Goal: Information Seeking & Learning: Check status

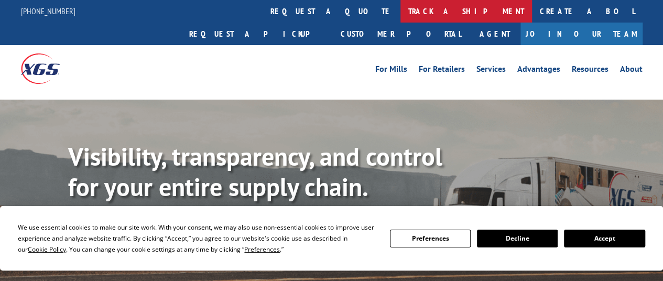
click at [400, 10] on link "track a shipment" at bounding box center [466, 11] width 132 height 23
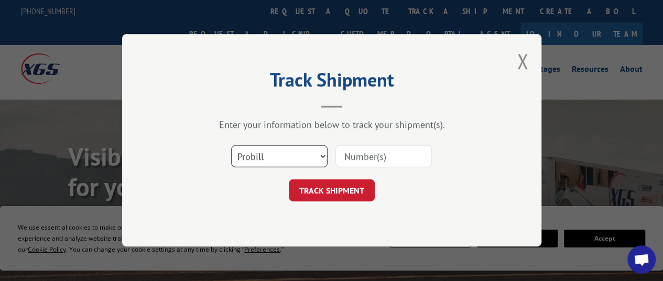
click at [278, 158] on select "Select category... Probill BOL PO" at bounding box center [279, 157] width 96 height 22
select select "po"
click at [231, 146] on select "Select category... Probill BOL PO" at bounding box center [279, 157] width 96 height 22
click at [357, 161] on input at bounding box center [383, 157] width 96 height 22
paste input "26531011"
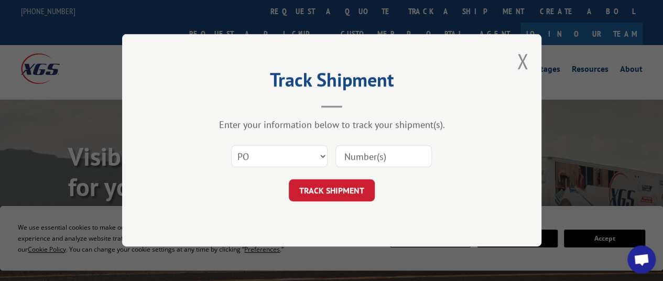
type input "26531011"
click button "TRACK SHIPMENT" at bounding box center [332, 191] width 86 height 22
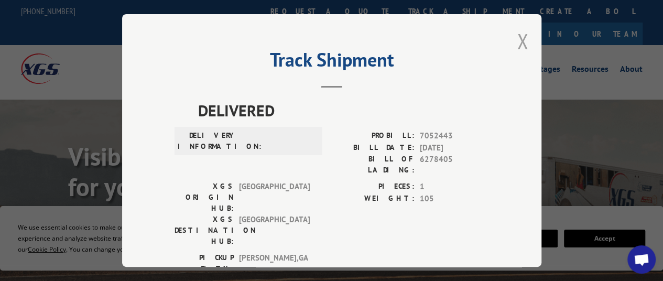
click at [517, 36] on button "Close modal" at bounding box center [523, 41] width 12 height 28
